Goal: Communication & Community: Answer question/provide support

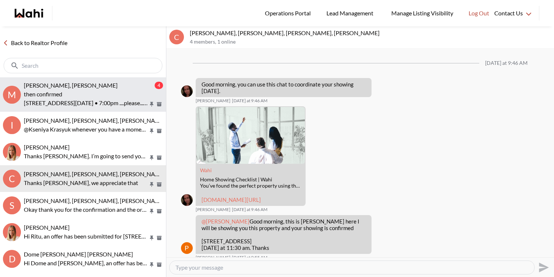
scroll to position [413, 0]
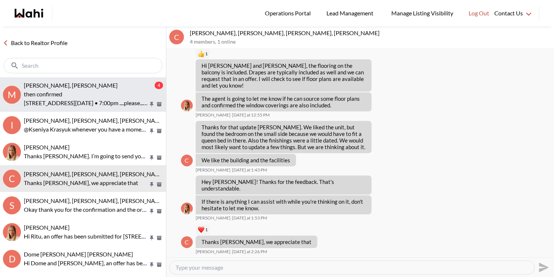
click at [120, 92] on p "then confirmed" at bounding box center [86, 94] width 124 height 9
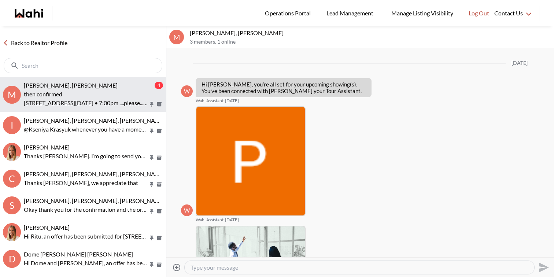
scroll to position [859, 0]
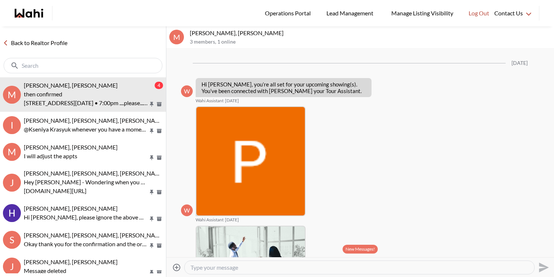
scroll to position [784, 0]
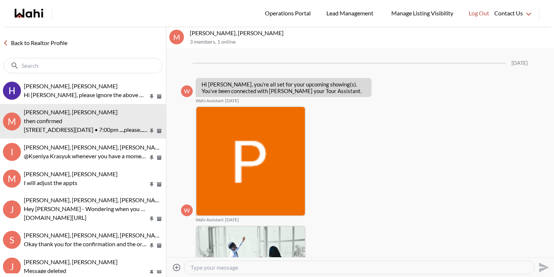
scroll to position [812, 0]
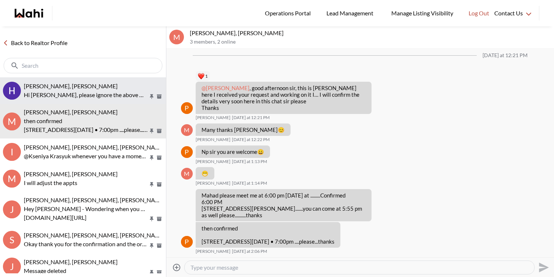
click at [85, 85] on div "Hema Alageson, Faraz" at bounding box center [93, 85] width 139 height 7
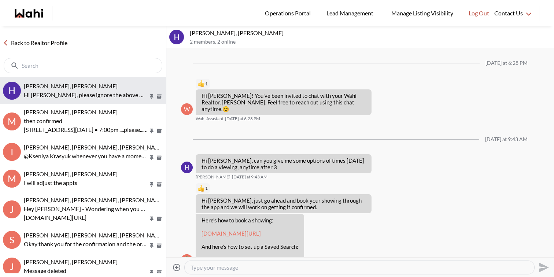
scroll to position [68, 0]
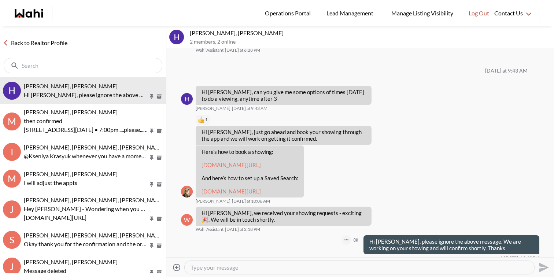
click at [344, 235] on button "Open Message Actions Menu" at bounding box center [346, 240] width 10 height 10
click at [339, 223] on button "Delete" at bounding box center [322, 221] width 59 height 13
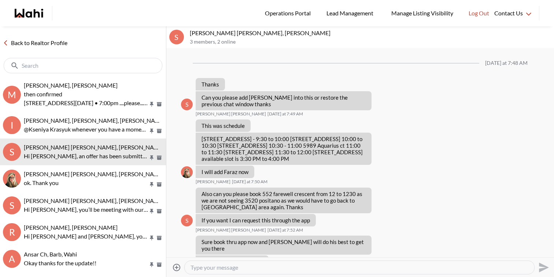
scroll to position [490, 0]
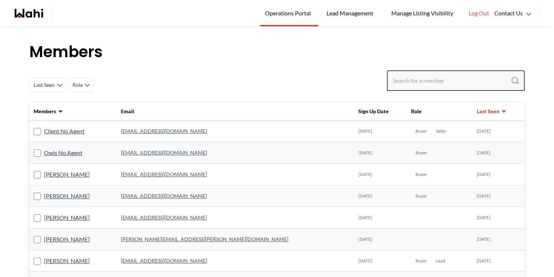
click at [404, 80] on input "Search input" at bounding box center [452, 80] width 118 height 13
type input "[PERSON_NAME]"
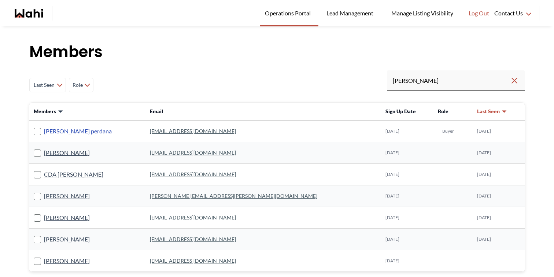
click at [74, 130] on link "[PERSON_NAME] perdana" at bounding box center [78, 131] width 68 height 10
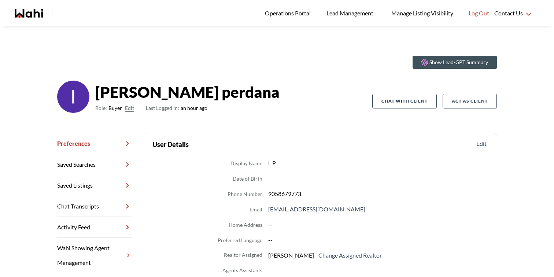
click at [86, 209] on link "Chat Transcripts" at bounding box center [94, 206] width 75 height 21
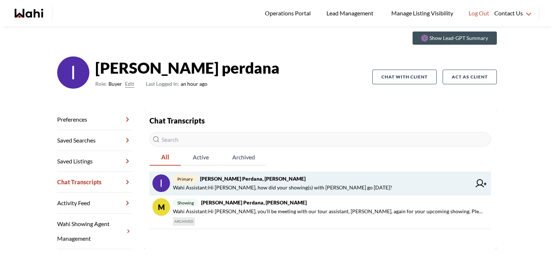
scroll to position [26, 0]
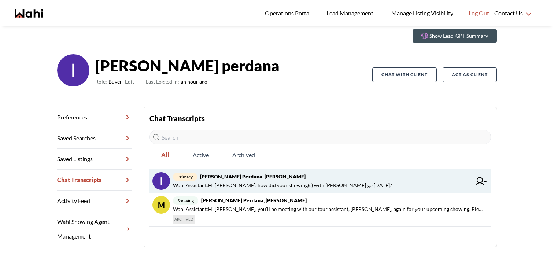
click at [274, 189] on span "Wahi Assistant : Hi Lidya, how did your showing(s) with Duane go yesterday?" at bounding box center [282, 185] width 219 height 9
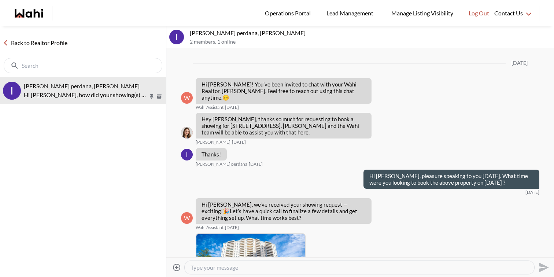
scroll to position [825, 0]
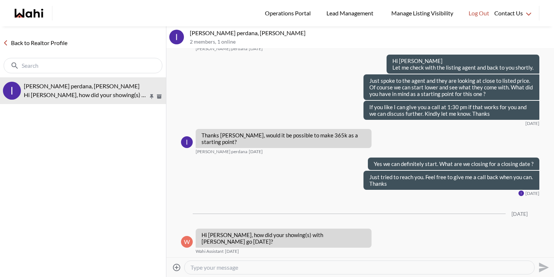
click at [261, 269] on textarea "Type your message" at bounding box center [359, 267] width 338 height 7
type textarea "Hi"
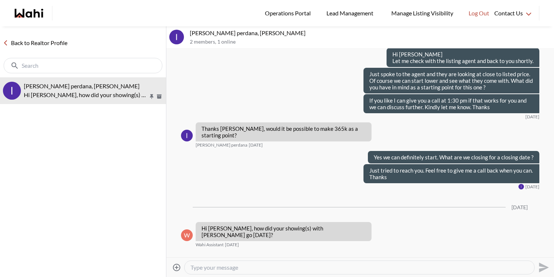
scroll to position [877, 0]
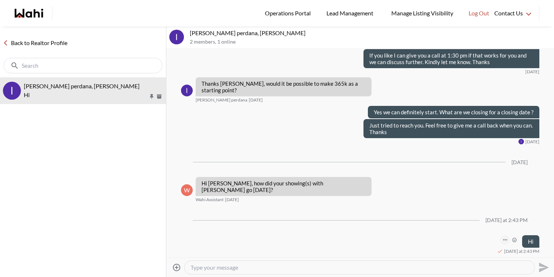
click at [506, 238] on button "Open Message Actions Menu" at bounding box center [505, 240] width 10 height 10
click at [488, 216] on button "Edit Message" at bounding box center [480, 215] width 59 height 13
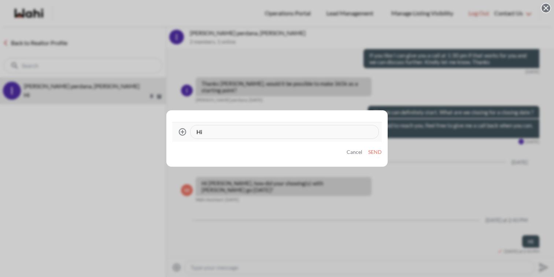
click at [265, 137] on div "Hi" at bounding box center [284, 131] width 188 height 13
click at [264, 133] on textarea "Hi" at bounding box center [284, 131] width 176 height 7
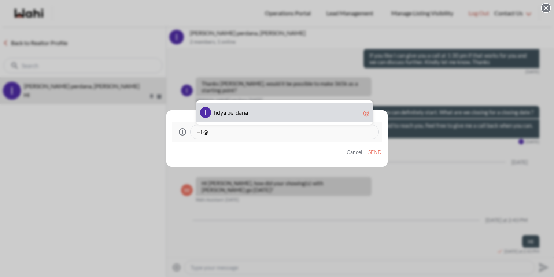
click at [257, 108] on div "l i d y a p e r d a n a @" at bounding box center [284, 112] width 176 height 18
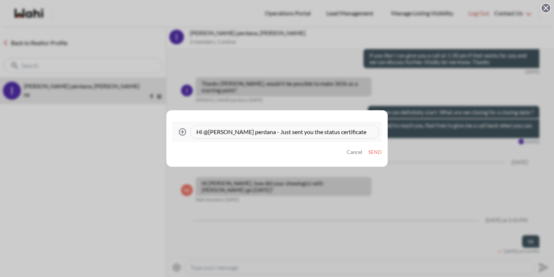
type textarea "Hi @[PERSON_NAME] perdana - Just sent you the status certificate via email."
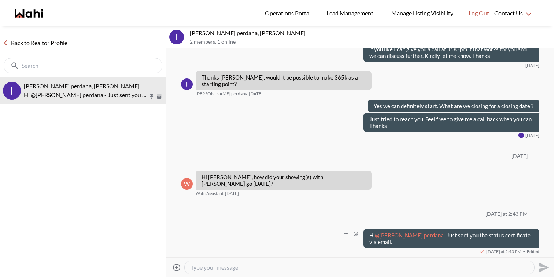
click at [62, 40] on link "Back to Realtor Profile" at bounding box center [35, 43] width 70 height 10
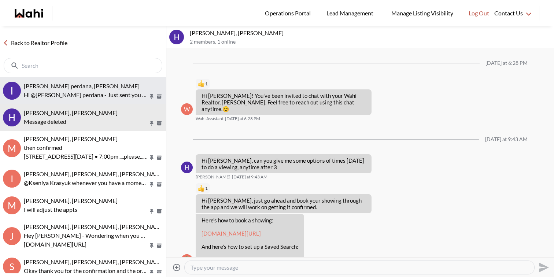
scroll to position [55, 0]
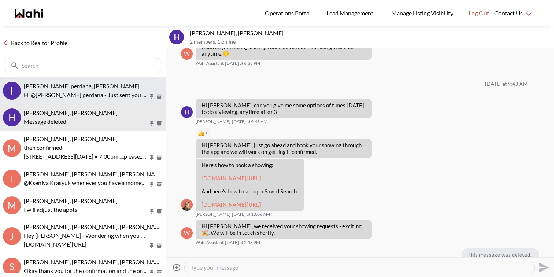
click at [102, 86] on div "lidya perdana, Faraz" at bounding box center [93, 85] width 139 height 7
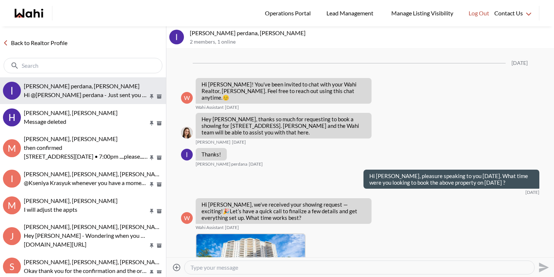
scroll to position [877, 0]
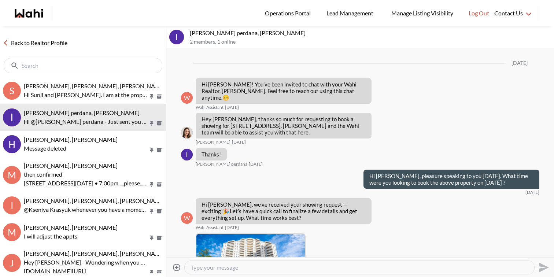
scroll to position [877, 0]
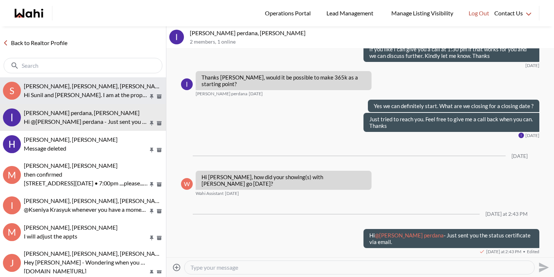
click at [89, 96] on p "Hi Sunil and Ana. I am at the property. Feel free to park in the driveways toda…" at bounding box center [86, 94] width 124 height 9
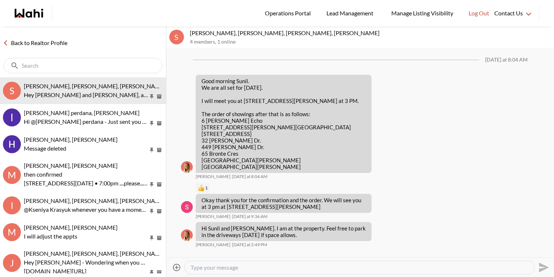
scroll to position [702, 0]
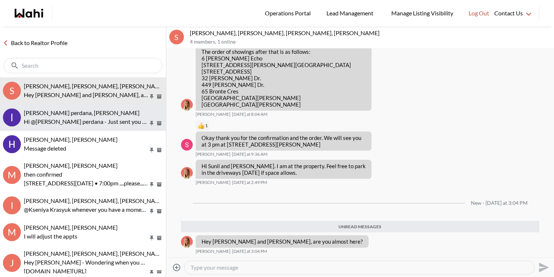
click at [90, 109] on div "lidya perdana, Faraz" at bounding box center [93, 112] width 139 height 7
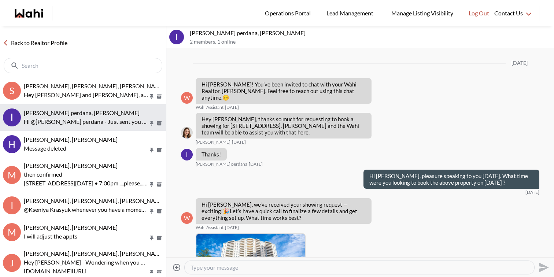
scroll to position [877, 0]
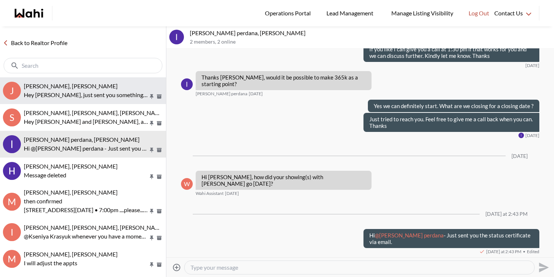
click at [64, 97] on p "Hey [PERSON_NAME], just sent you something from us at [GEOGRAPHIC_DATA]. Just w…" at bounding box center [86, 94] width 124 height 9
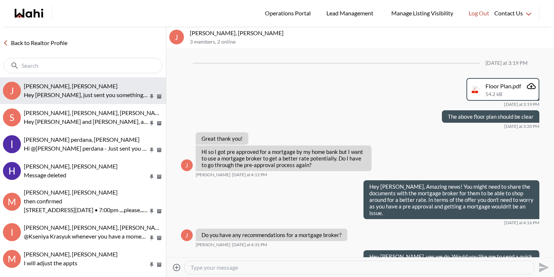
scroll to position [631, 0]
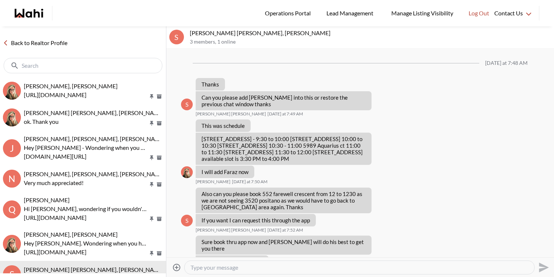
scroll to position [490, 0]
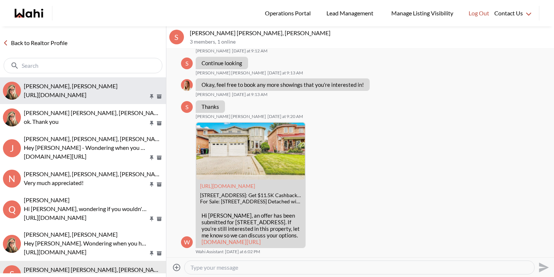
click at [125, 86] on div "David Rodriguez, Barbara" at bounding box center [93, 85] width 139 height 7
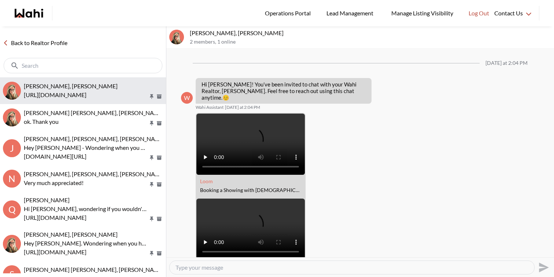
scroll to position [234, 0]
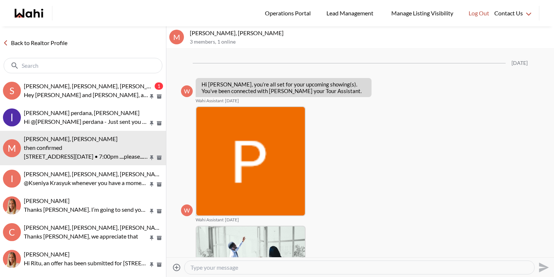
scroll to position [859, 0]
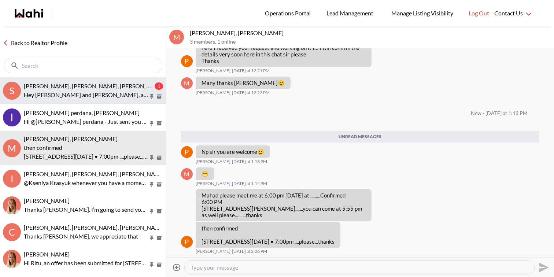
click at [111, 94] on p "Hey Sunil and Ana, are you almost here?" at bounding box center [86, 94] width 124 height 9
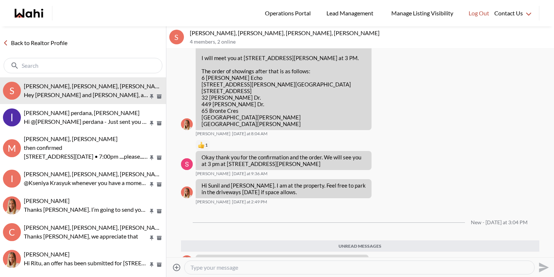
scroll to position [702, 0]
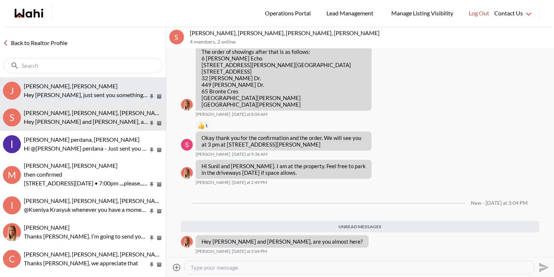
click at [96, 94] on p "Hey [PERSON_NAME], just sent you something from us at [GEOGRAPHIC_DATA]. Just w…" at bounding box center [86, 94] width 124 height 9
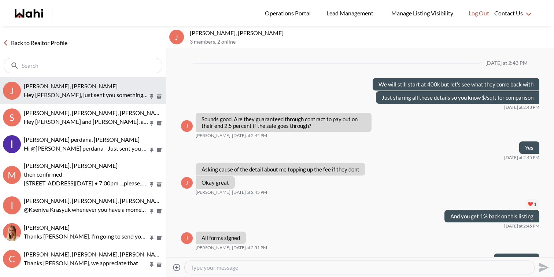
scroll to position [885, 0]
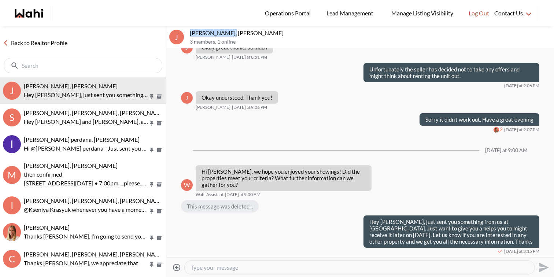
drag, startPoint x: 228, startPoint y: 33, endPoint x: 189, endPoint y: 32, distance: 38.8
click at [189, 32] on div "J Josh Hortaleza, Faraz, Behnam 3 members , 1 online" at bounding box center [359, 37] width 387 height 22
copy p "[PERSON_NAME]"
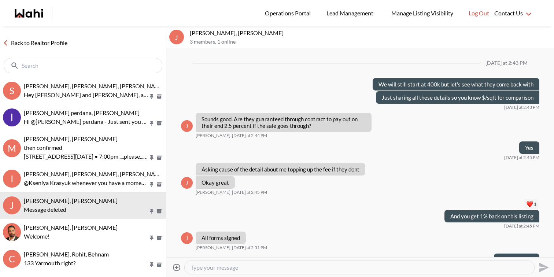
scroll to position [844, 0]
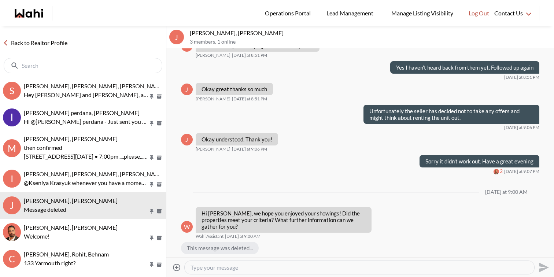
click at [316, 270] on textarea "Type your message" at bounding box center [359, 267] width 338 height 7
click at [324, 268] on textarea "Hey Josh, just sent you something from" at bounding box center [359, 267] width 338 height 7
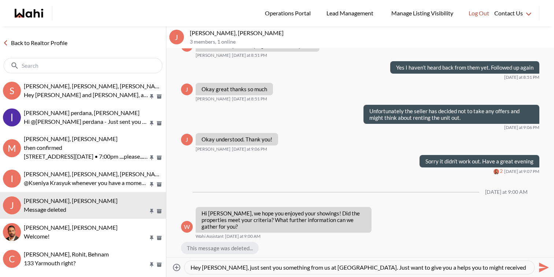
click at [449, 267] on textarea "Hey Josh, just sent you something from us at Wahi. Just want to give you a help…" at bounding box center [359, 267] width 338 height 7
click at [508, 271] on div "Hey Josh, just sent you something from us at Wahi. Just want to give you a help…" at bounding box center [359, 267] width 349 height 13
click at [501, 268] on textarea "Hey Josh, just sent you something from us at Wahi. Just want to give you a help…" at bounding box center [359, 267] width 338 height 7
type textarea "Hey Josh, just sent you something from us at Wahi. Just want to give you a help…"
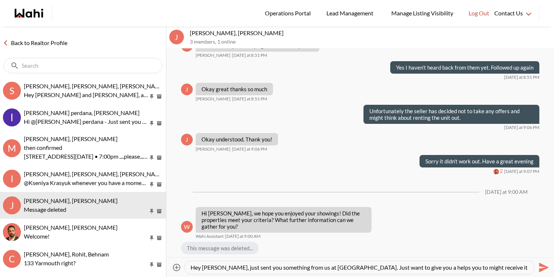
click at [544, 266] on icon "Send" at bounding box center [544, 267] width 10 height 10
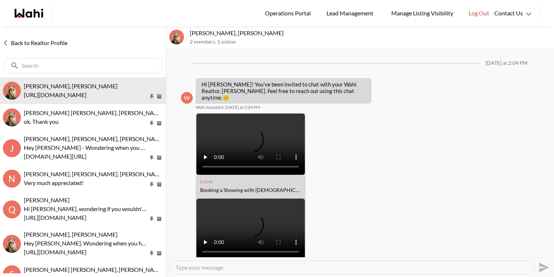
scroll to position [234, 0]
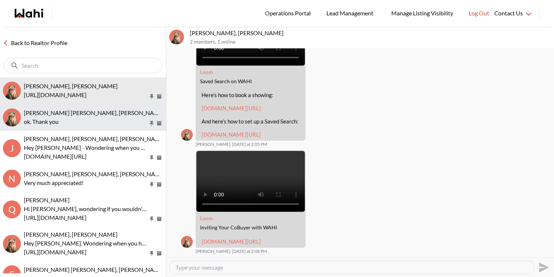
click at [90, 120] on p "ok. Thank you" at bounding box center [86, 121] width 124 height 9
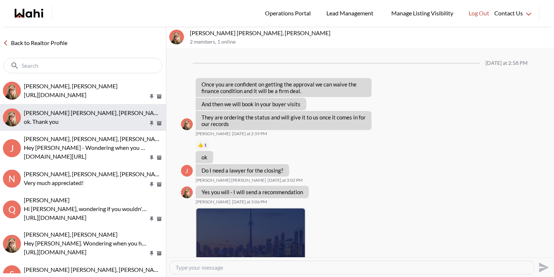
scroll to position [551, 0]
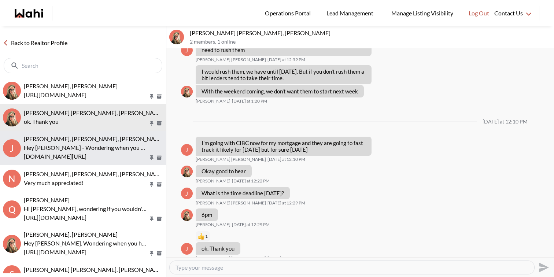
click at [95, 144] on p "Hey Jack - Wondering when you have a moment if you could give us a 5 star revie…" at bounding box center [86, 147] width 124 height 9
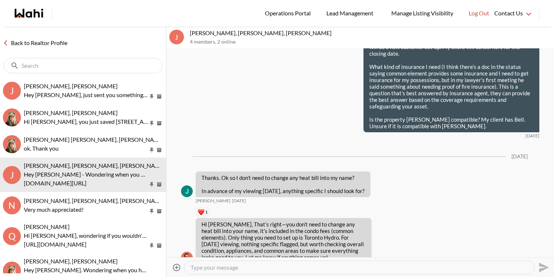
scroll to position [21654, 0]
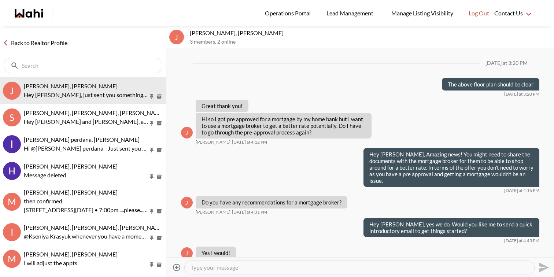
scroll to position [599, 0]
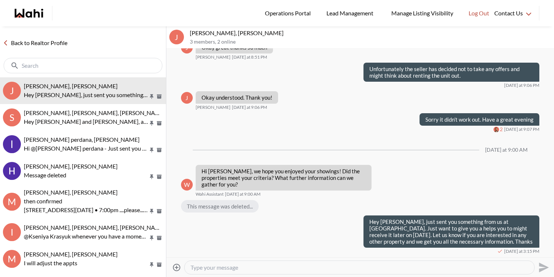
click at [179, 267] on icon at bounding box center [176, 266] width 7 height 7
click at [0, 0] on input "Attach files" at bounding box center [0, 0] width 0 height 0
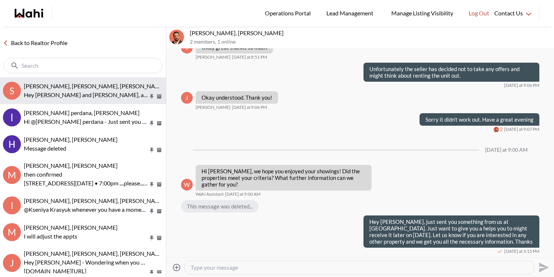
click at [103, 101] on button "S Sunil Murali, Ana Rodriguez, Michelle, Faraz Hey Sunil and Ana, are you almos…" at bounding box center [83, 90] width 166 height 27
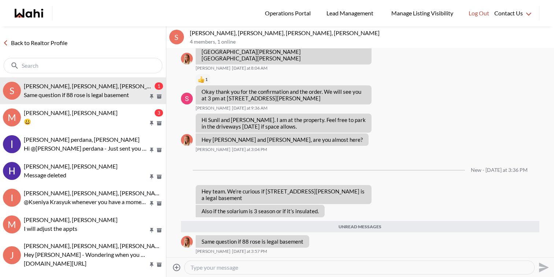
scroll to position [724, 0]
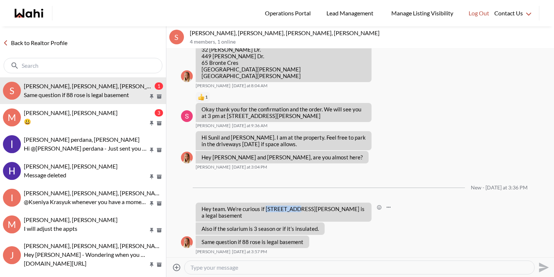
drag, startPoint x: 267, startPoint y: 215, endPoint x: 294, endPoint y: 216, distance: 27.5
click at [294, 216] on p "Hey team. We’re curious if 163 Gunn St is a legal basement" at bounding box center [283, 211] width 164 height 13
copy p "163 Gunn St"
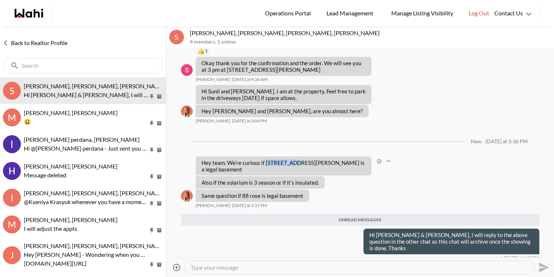
scroll to position [770, 0]
copy p "163 Gunn St"
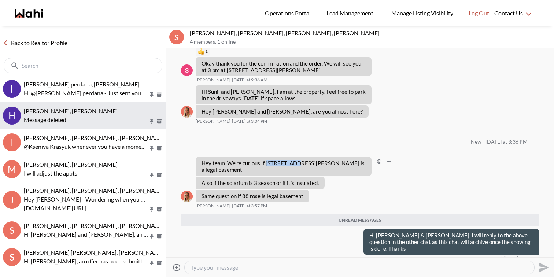
scroll to position [0, 0]
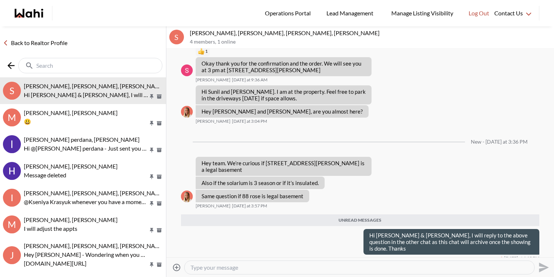
click at [113, 66] on input "text" at bounding box center [90, 65] width 109 height 7
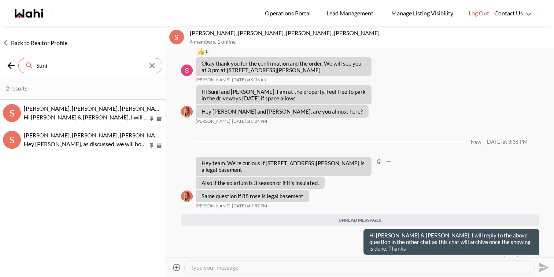
type input "Suni"
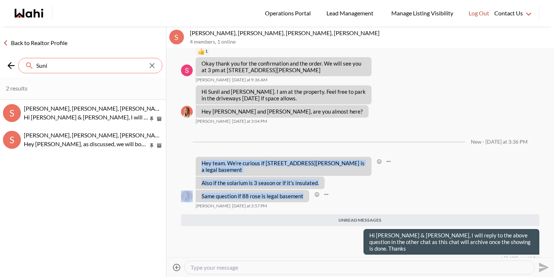
drag, startPoint x: 201, startPoint y: 168, endPoint x: 306, endPoint y: 194, distance: 108.0
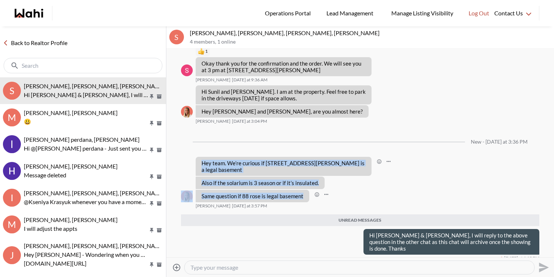
copy ul "Hey team. We’re curious if 163 Gunn St is a legal basement Michelle Ryckman Tod…"
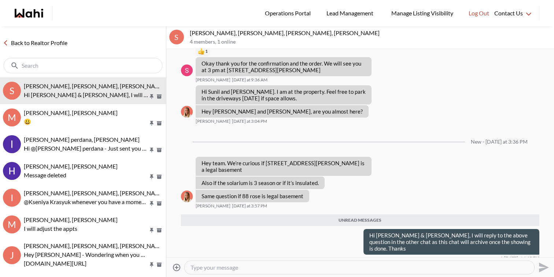
click at [86, 67] on input "text" at bounding box center [84, 65] width 124 height 7
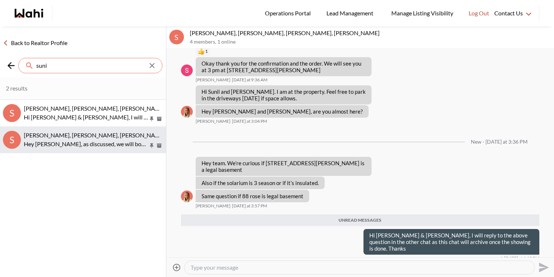
type input "suni"
click at [72, 136] on span "Sunil Murali, Ana Rodriguez, Faraz" at bounding box center [95, 134] width 142 height 7
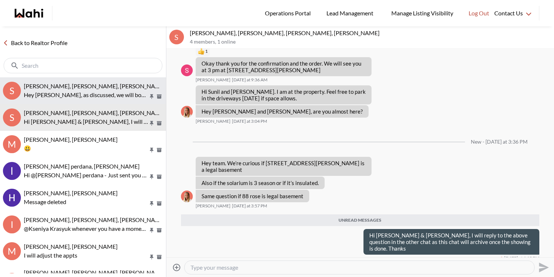
click at [91, 99] on button "S Sunil Murali, Ana Rodriguez, Faraz Hey Sunil, as discussed, we will book your…" at bounding box center [83, 90] width 166 height 27
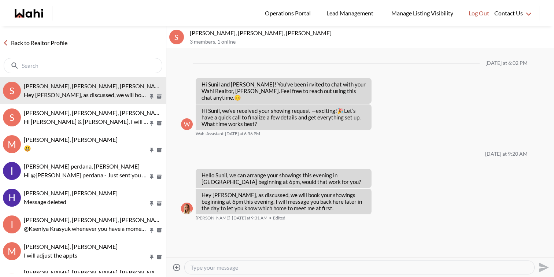
click at [223, 264] on textarea "Type your message" at bounding box center [359, 267] width 338 height 7
paste textarea "Hey team. We’re curious if 163 Gunn St is a legal basement Also if the solarium…"
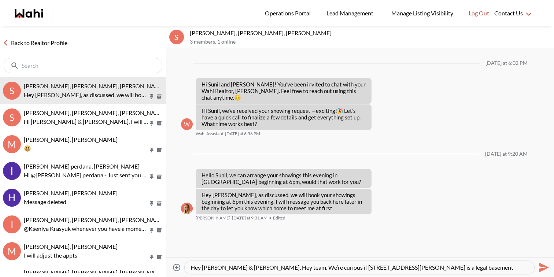
drag, startPoint x: 302, startPoint y: 268, endPoint x: 235, endPoint y: 264, distance: 67.5
click at [235, 264] on textarea "Hey Sunil & Ana, Hey team. We’re curious if 163 Gunn St is a legal basement Als…" at bounding box center [359, 267] width 338 height 7
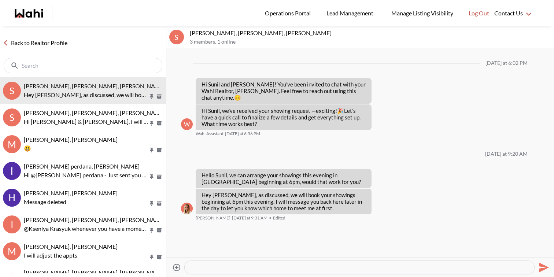
scroll to position [51, 0]
drag, startPoint x: 279, startPoint y: 267, endPoint x: 261, endPoint y: 270, distance: 17.9
click at [261, 270] on textarea "Hey Sunil & Ana, 163 Gunn St does not have a legal basement Also if the solariu…" at bounding box center [359, 267] width 338 height 7
click at [263, 270] on textarea "Hey Sunil & Ana, 163 Gunn St does not have a legal basement Also if the solariu…" at bounding box center [359, 267] width 338 height 7
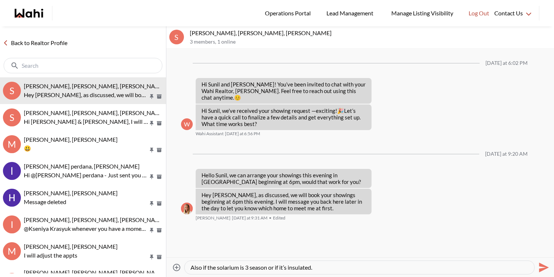
click at [208, 266] on textarea "Hey Sunil & Ana, 163 Gunn St does not have a legal basement Also if the solariu…" at bounding box center [359, 267] width 338 height 7
click at [390, 265] on textarea "Hey Sunil & Ana, 163 Gunn St does not have a legal basement, The solarium is 3 …" at bounding box center [359, 267] width 338 height 7
click at [431, 269] on textarea "Hey Sunil & Ana, 163 Gunn St does not have a legal basement, The solarium is in…" at bounding box center [359, 267] width 338 height 7
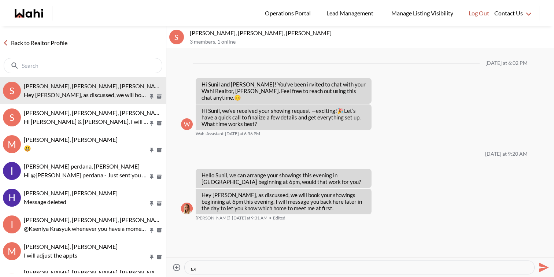
click at [326, 268] on textarea "Hey Sunil & Ana, 163 Gunn St does not have a legal basement, The solarium is in…" at bounding box center [359, 267] width 338 height 7
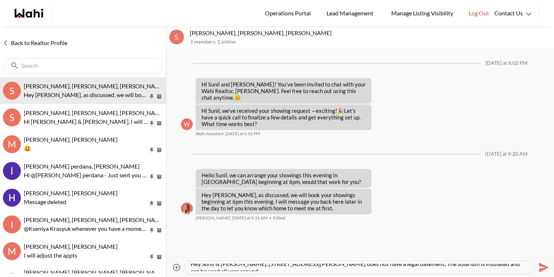
scroll to position [0, 0]
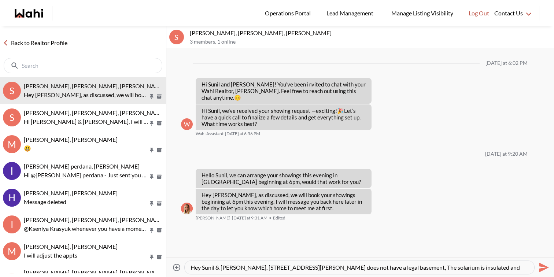
drag, startPoint x: 234, startPoint y: 266, endPoint x: 248, endPoint y: 267, distance: 13.6
click at [248, 267] on textarea "Hey Sunil & Ana, 163 Gunn St does not have a legal basement, The solarium is in…" at bounding box center [359, 267] width 338 height 7
click at [250, 267] on textarea "Hey Sunil & Ana, 163 Gunn St does not have a legal basement, The solarium is in…" at bounding box center [359, 267] width 338 height 7
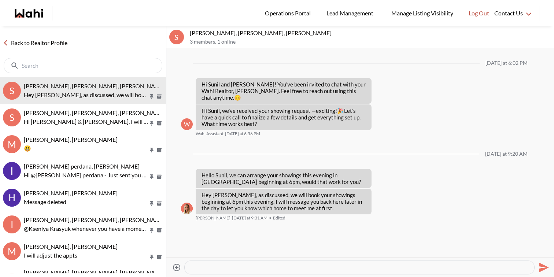
click at [250, 267] on textarea "Hey Sunil & Ana, 163 Gunn St does not have a legal basement, The solarium is in…" at bounding box center [359, 267] width 338 height 7
type textarea "Hey Sunil & Ana, 163 Gunn St does not have a legal basement, The solarium is in…"
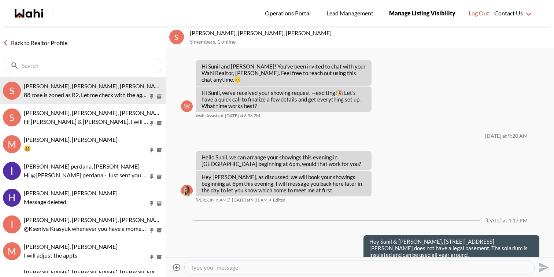
scroll to position [55, 0]
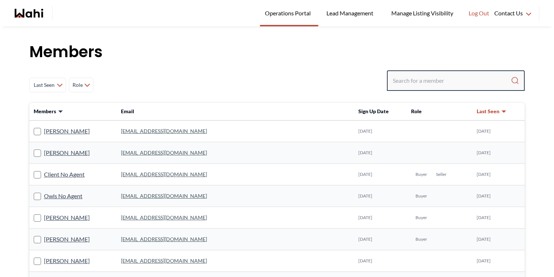
click at [445, 78] on input "Search input" at bounding box center [452, 80] width 118 height 13
paste input "[PERSON_NAME]"
type input "[PERSON_NAME]"
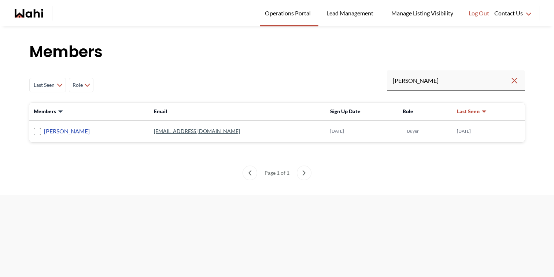
click at [70, 133] on link "[PERSON_NAME]" at bounding box center [67, 131] width 46 height 10
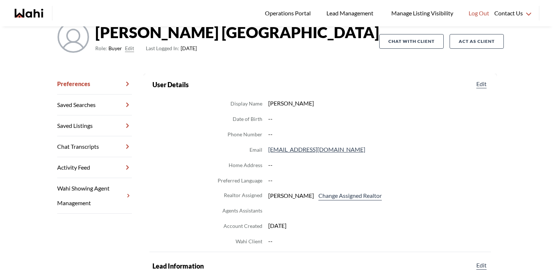
scroll to position [60, 0]
click at [112, 145] on link "Chat Transcripts" at bounding box center [94, 146] width 75 height 21
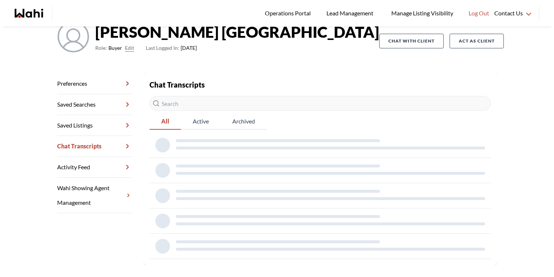
scroll to position [39, 0]
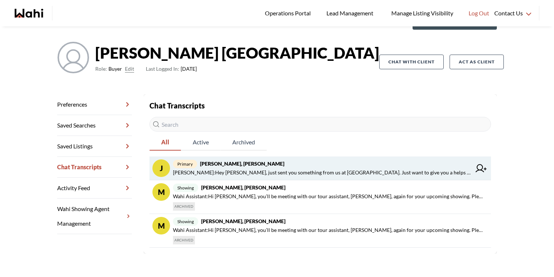
click at [312, 169] on span "[PERSON_NAME] : Hey [PERSON_NAME], just sent you something from us at [GEOGRAPH…" at bounding box center [322, 172] width 298 height 9
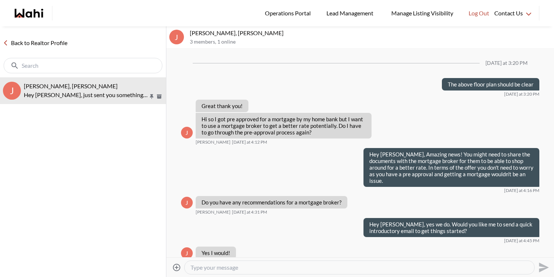
scroll to position [599, 0]
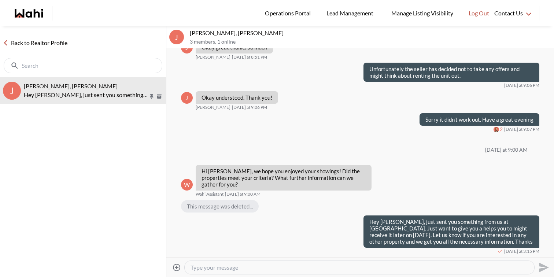
click at [53, 45] on link "Back to Realtor Profile" at bounding box center [35, 43] width 70 height 10
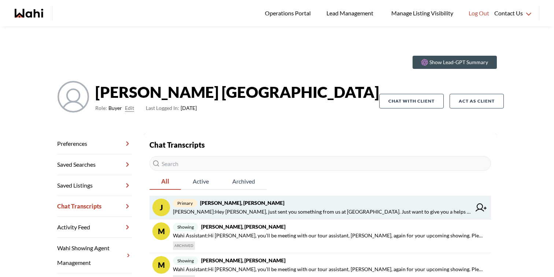
click at [479, 206] on icon at bounding box center [480, 207] width 11 height 8
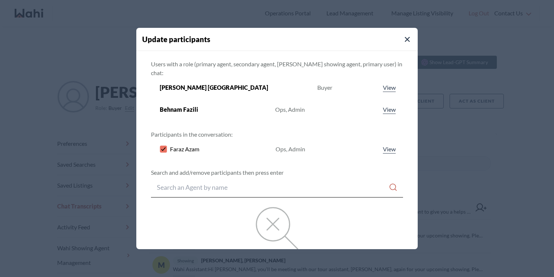
click at [167, 145] on rect at bounding box center [163, 148] width 7 height 7
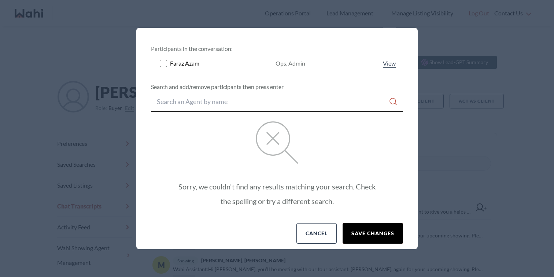
click at [355, 226] on button "Save changes" at bounding box center [372, 233] width 60 height 21
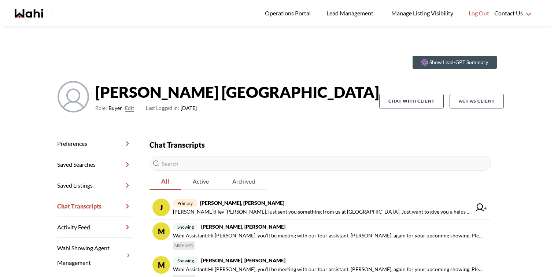
click at [29, 14] on icon "Wahi homepage" at bounding box center [29, 13] width 29 height 9
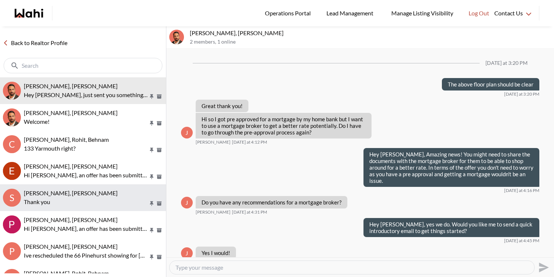
scroll to position [599, 0]
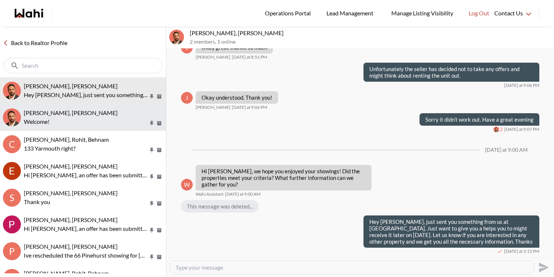
click at [119, 115] on div "[PERSON_NAME], [PERSON_NAME]" at bounding box center [93, 112] width 139 height 7
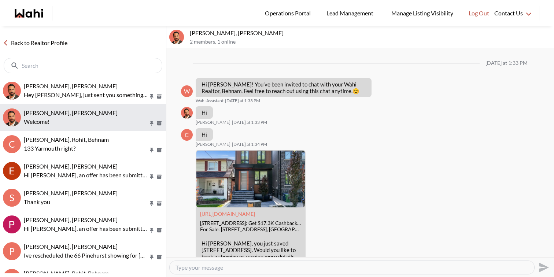
scroll to position [638, 0]
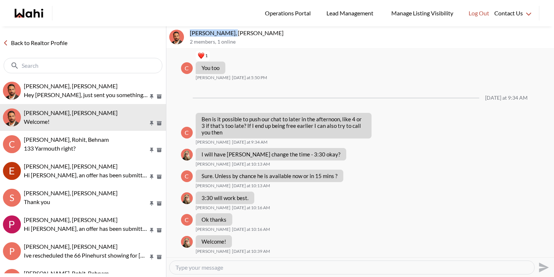
drag, startPoint x: 232, startPoint y: 33, endPoint x: 188, endPoint y: 29, distance: 44.2
click at [188, 29] on div "Caroline Rouben, Behnam 2 members , 1 online" at bounding box center [359, 37] width 387 height 22
copy p "Caroline Rouben"
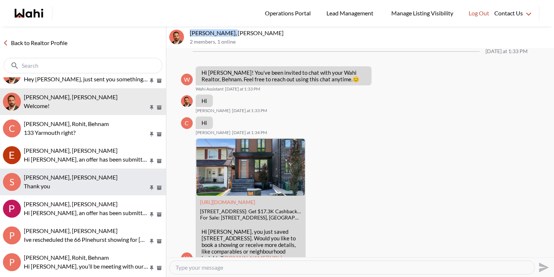
scroll to position [0, 0]
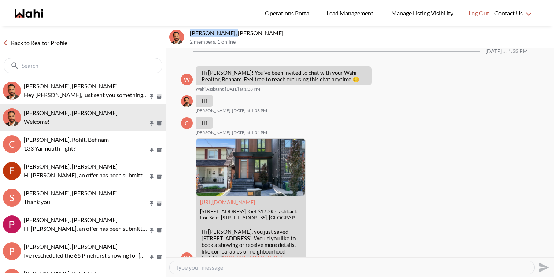
click at [42, 42] on link "Back to Realtor Profile" at bounding box center [35, 43] width 70 height 10
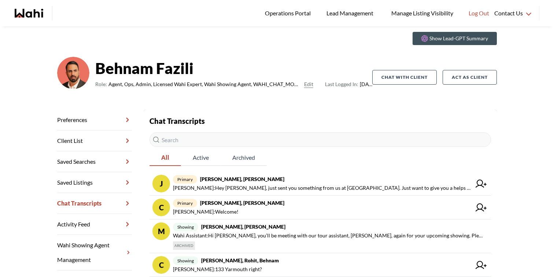
scroll to position [32, 0]
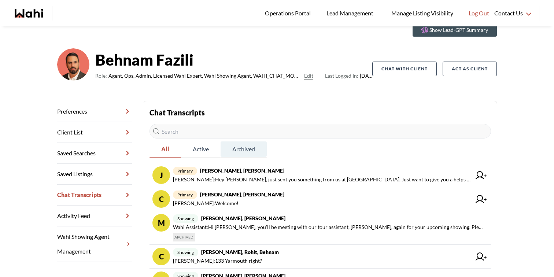
click at [245, 152] on span "Archived" at bounding box center [243, 148] width 46 height 15
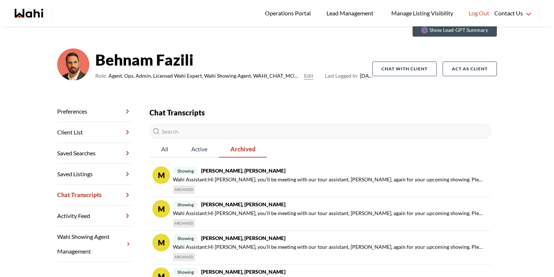
click at [227, 133] on input "text" at bounding box center [319, 131] width 341 height 15
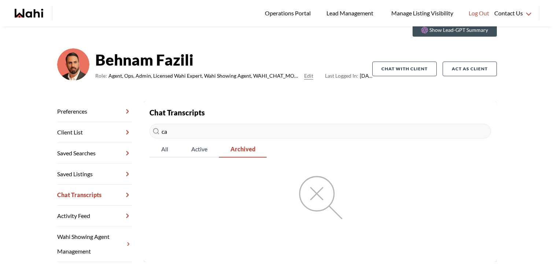
type input "c"
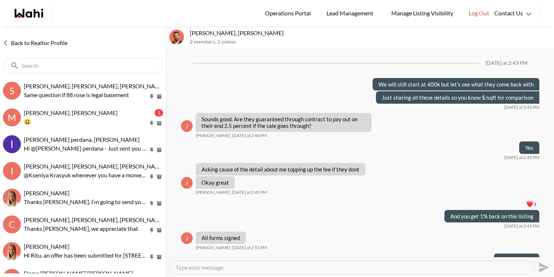
scroll to position [896, 0]
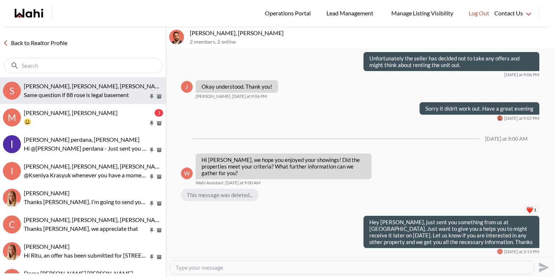
click at [103, 88] on span "[PERSON_NAME], [PERSON_NAME], [PERSON_NAME], [PERSON_NAME]" at bounding box center [119, 85] width 190 height 7
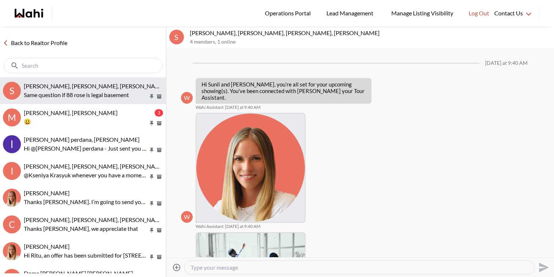
scroll to position [686, 0]
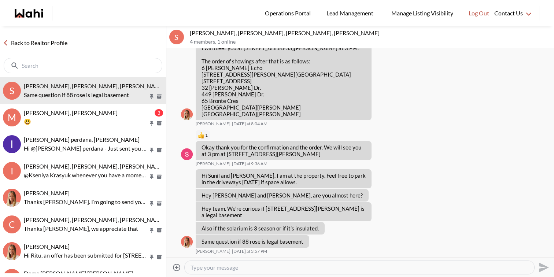
click at [248, 267] on textarea "Type your message" at bounding box center [359, 267] width 338 height 7
type textarea "H"
type textarea "I"
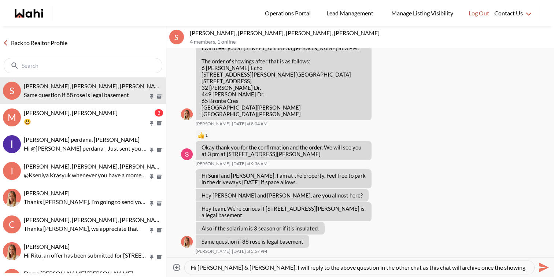
type textarea "Hi [PERSON_NAME] & [PERSON_NAME], I will reply to the above question in the oth…"
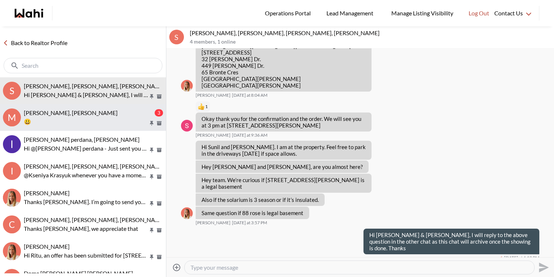
click at [128, 110] on div "[PERSON_NAME], [PERSON_NAME]" at bounding box center [88, 112] width 129 height 7
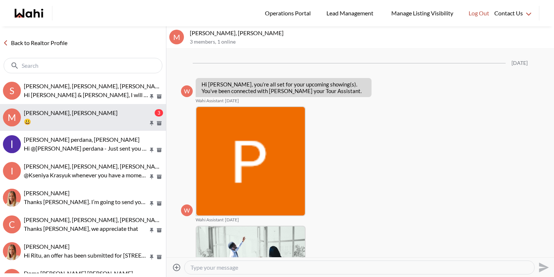
scroll to position [994, 0]
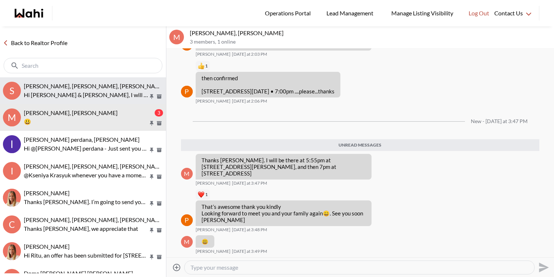
click at [126, 95] on p "Hi [PERSON_NAME] & [PERSON_NAME], I will reply to the above question in the oth…" at bounding box center [86, 94] width 124 height 9
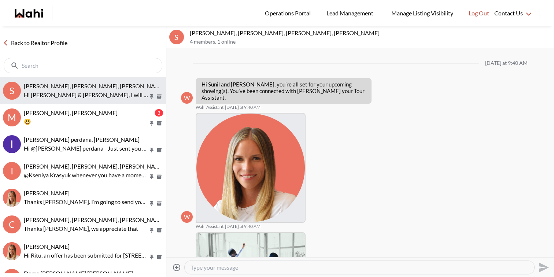
scroll to position [714, 0]
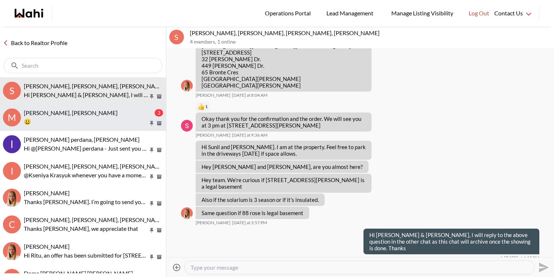
click at [126, 112] on div "[PERSON_NAME], [PERSON_NAME]" at bounding box center [88, 112] width 129 height 7
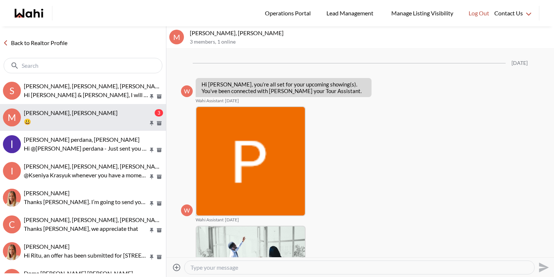
scroll to position [994, 0]
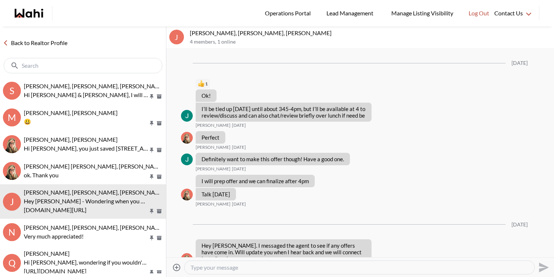
scroll to position [21654, 0]
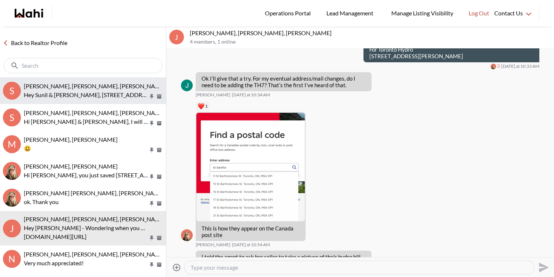
click at [99, 88] on span "[PERSON_NAME], [PERSON_NAME], [PERSON_NAME]" at bounding box center [95, 85] width 142 height 7
click at [111, 93] on p "Hey Sunil & [PERSON_NAME], [STREET_ADDRESS][PERSON_NAME] does not have a legal …" at bounding box center [86, 94] width 124 height 9
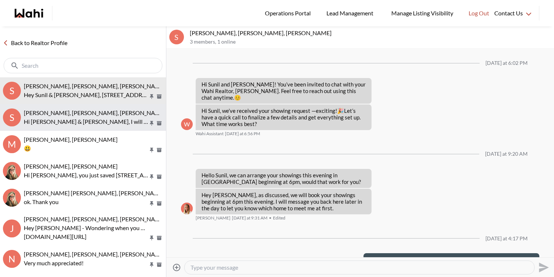
scroll to position [18, 0]
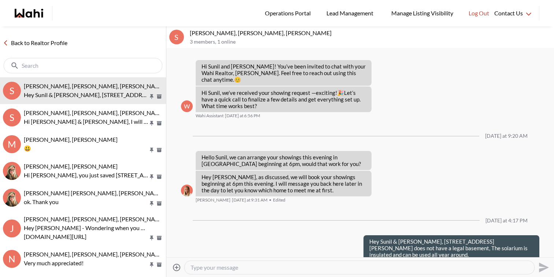
click at [282, 269] on textarea "Type your message" at bounding box center [359, 267] width 338 height 7
paste textarea "Same question if 88 rose is legal basement"
drag, startPoint x: 233, startPoint y: 265, endPoint x: 172, endPoint y: 261, distance: 61.3
click at [171, 261] on div "Attach files Same question if 88 rose is legal basement Send" at bounding box center [360, 267] width 382 height 16
drag, startPoint x: 218, startPoint y: 268, endPoint x: 268, endPoint y: 268, distance: 50.9
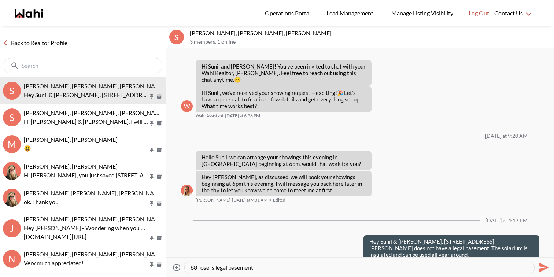
click at [268, 268] on textarea "88 rose is legal basement" at bounding box center [359, 267] width 338 height 7
type textarea "88 rose is zoned as R2. Let me check with the agent to confirmed legal status"
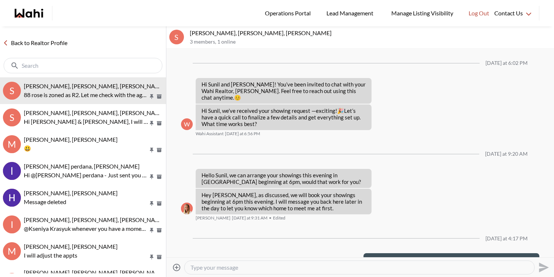
scroll to position [38, 0]
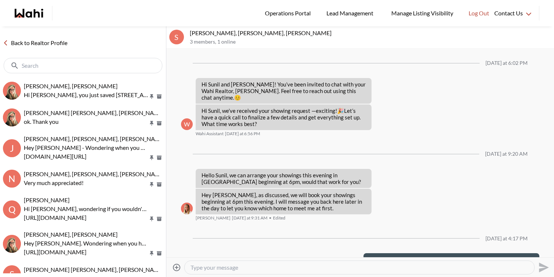
scroll to position [38, 0]
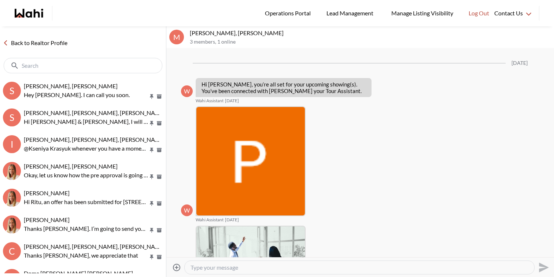
scroll to position [947, 0]
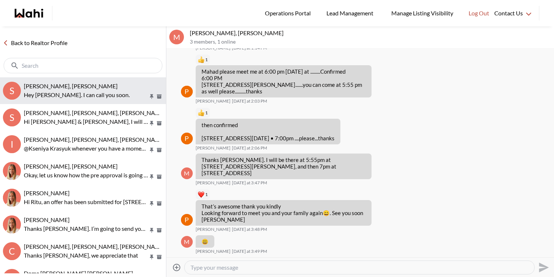
click at [92, 87] on span "[PERSON_NAME], [PERSON_NAME]" at bounding box center [71, 85] width 94 height 7
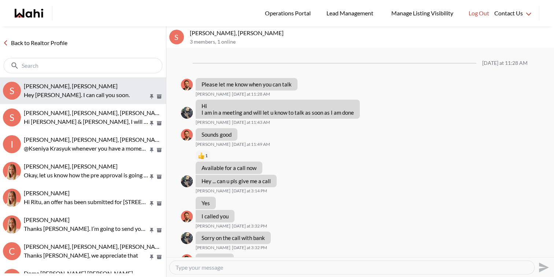
scroll to position [746, 0]
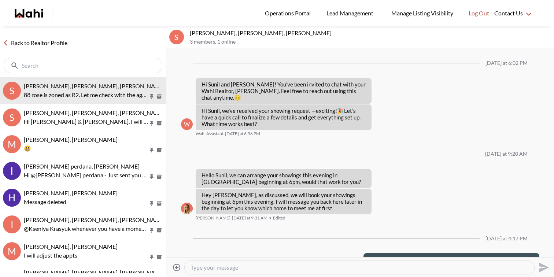
scroll to position [38, 0]
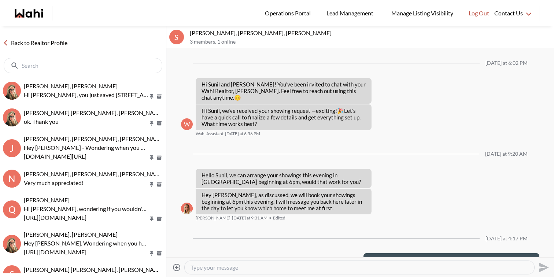
scroll to position [38, 0]
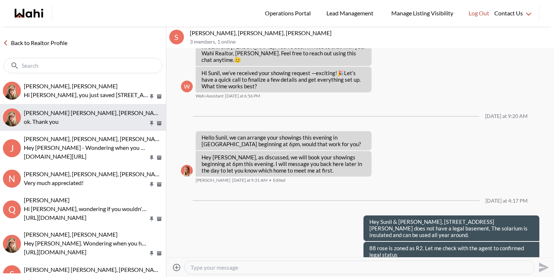
click at [82, 116] on div "[PERSON_NAME] [PERSON_NAME], [PERSON_NAME]" at bounding box center [93, 112] width 139 height 7
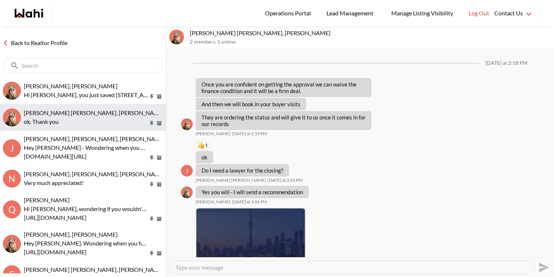
scroll to position [551, 0]
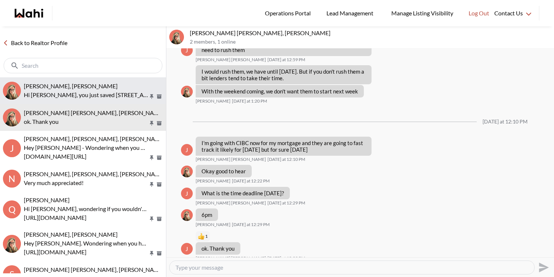
click at [97, 88] on div "[PERSON_NAME], [PERSON_NAME]" at bounding box center [93, 85] width 139 height 7
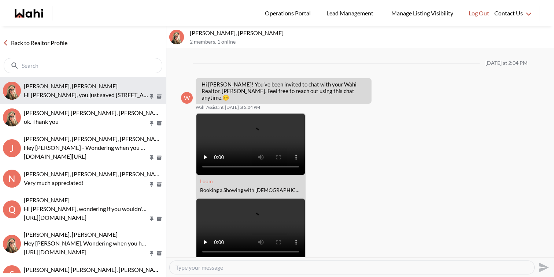
scroll to position [389, 0]
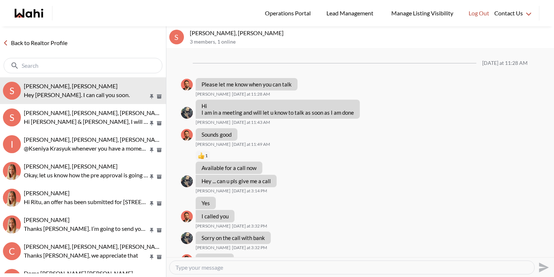
scroll to position [746, 0]
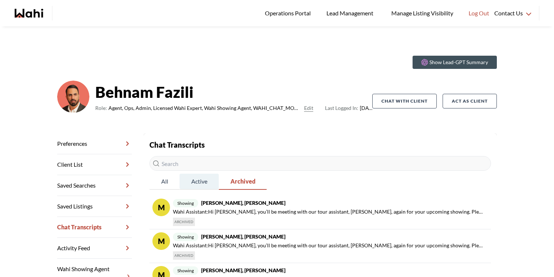
scroll to position [32, 0]
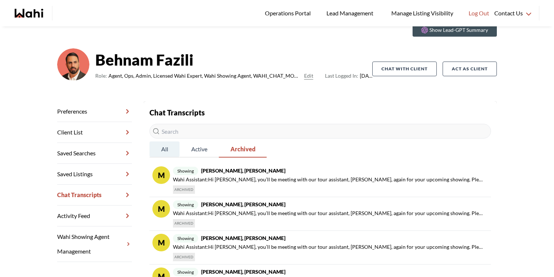
click at [172, 145] on span "All" at bounding box center [164, 148] width 30 height 15
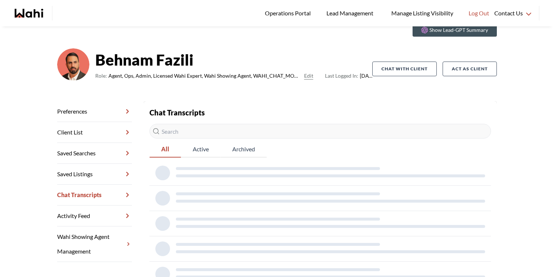
click at [232, 169] on div at bounding box center [278, 168] width 204 height 3
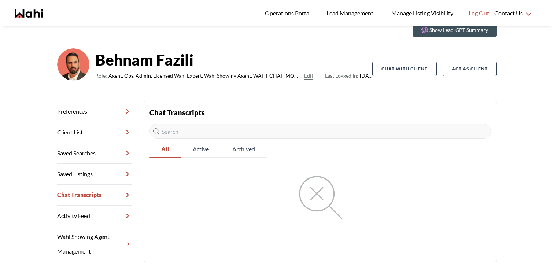
click at [232, 169] on div "Chat Transcripts All Active Archived" at bounding box center [319, 163] width 341 height 112
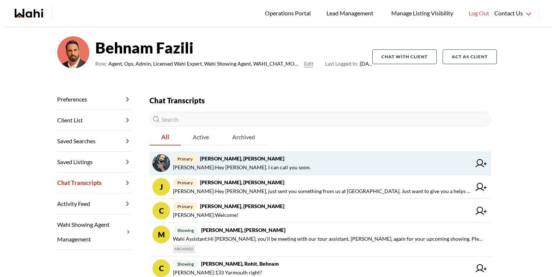
scroll to position [45, 0]
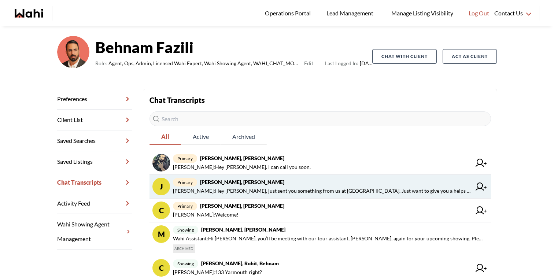
click at [298, 191] on span "Josh Hortaleza : Hey Josh, just sent you something from us at Wahi. Just want t…" at bounding box center [322, 190] width 298 height 9
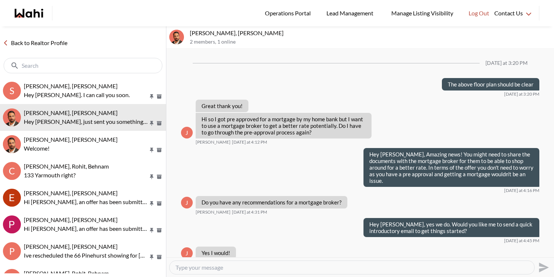
scroll to position [610, 0]
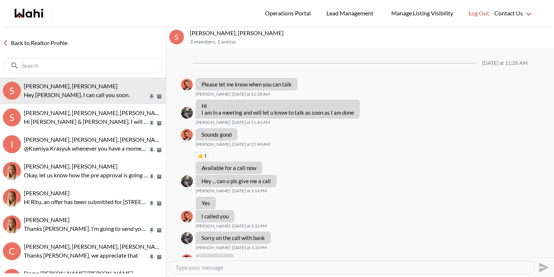
scroll to position [746, 0]
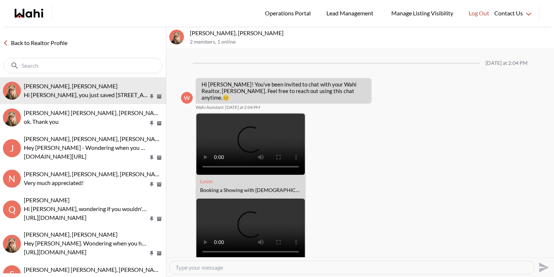
scroll to position [389, 0]
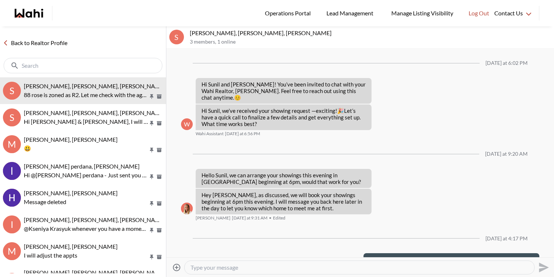
scroll to position [38, 0]
